Goal: Task Accomplishment & Management: Manage account settings

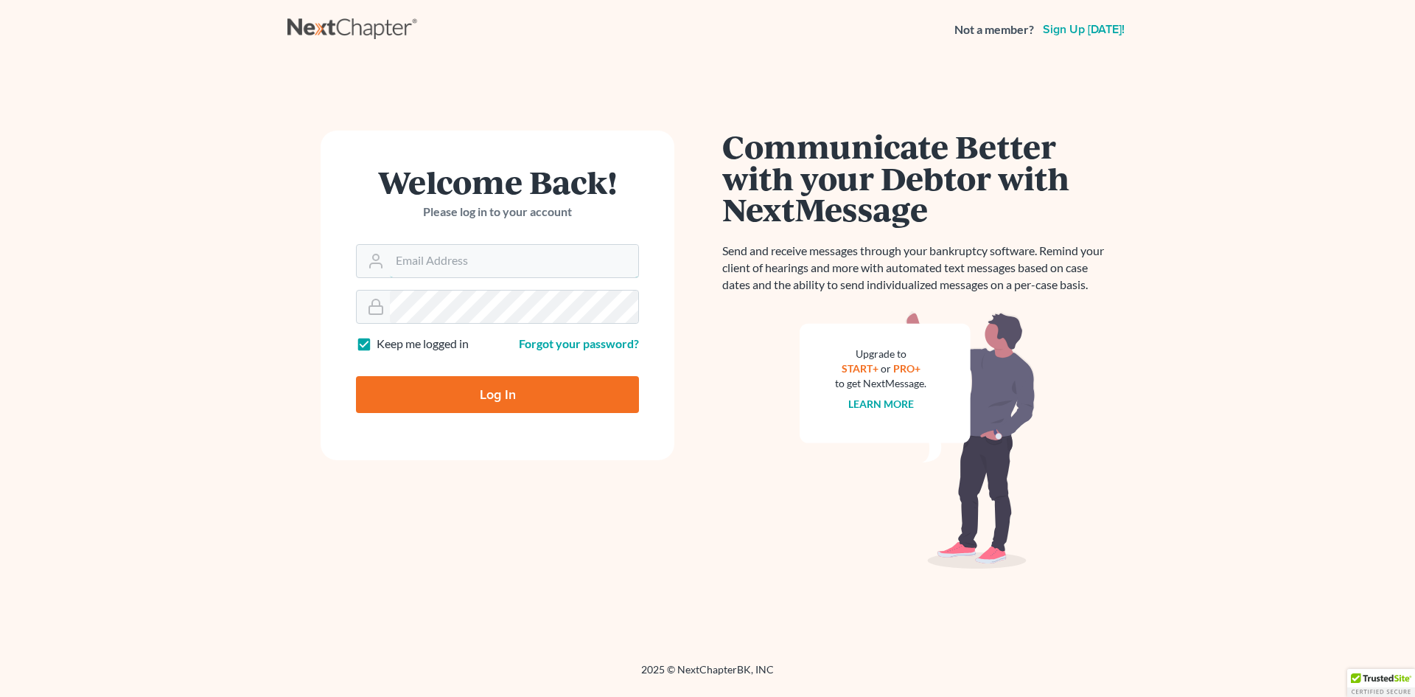
type input "[EMAIL_ADDRESS][DOMAIN_NAME]"
click at [460, 384] on input "Log In" at bounding box center [497, 394] width 283 height 37
type input "Thinking..."
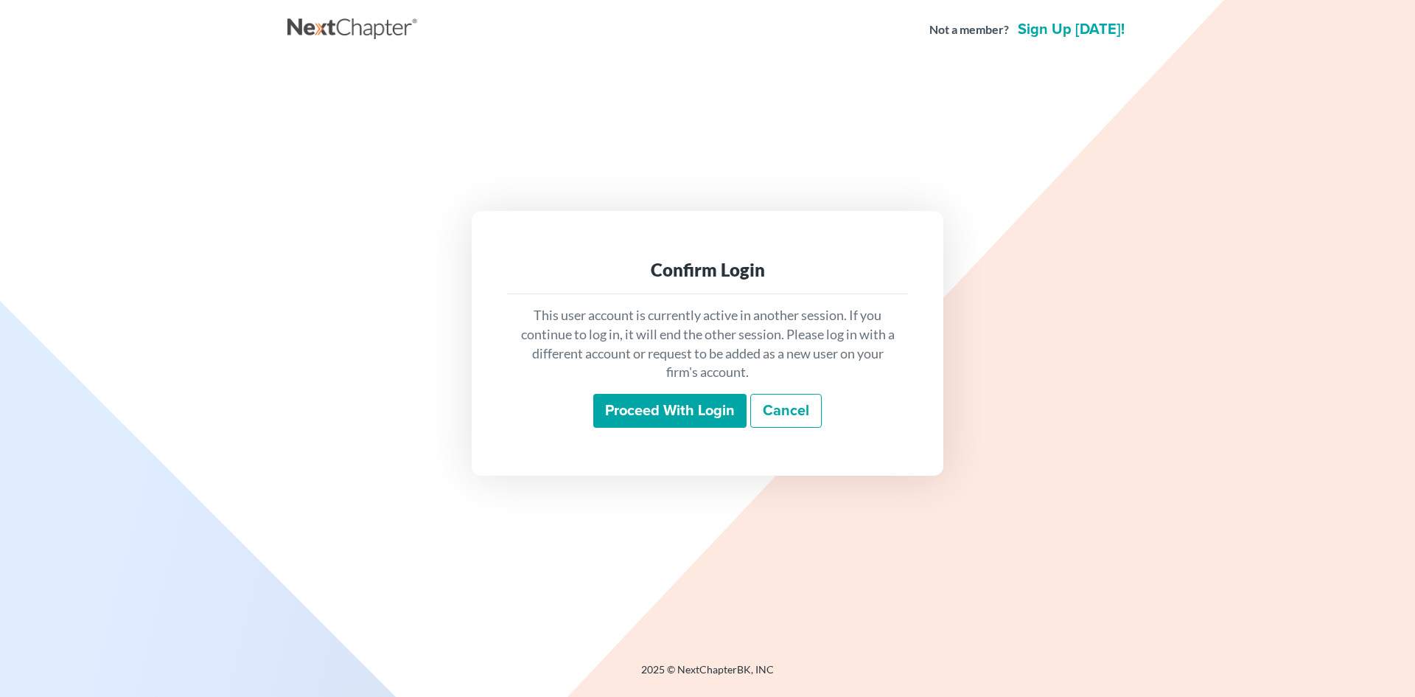
click at [688, 415] on input "Proceed with login" at bounding box center [669, 411] width 153 height 34
